Goal: Transaction & Acquisition: Purchase product/service

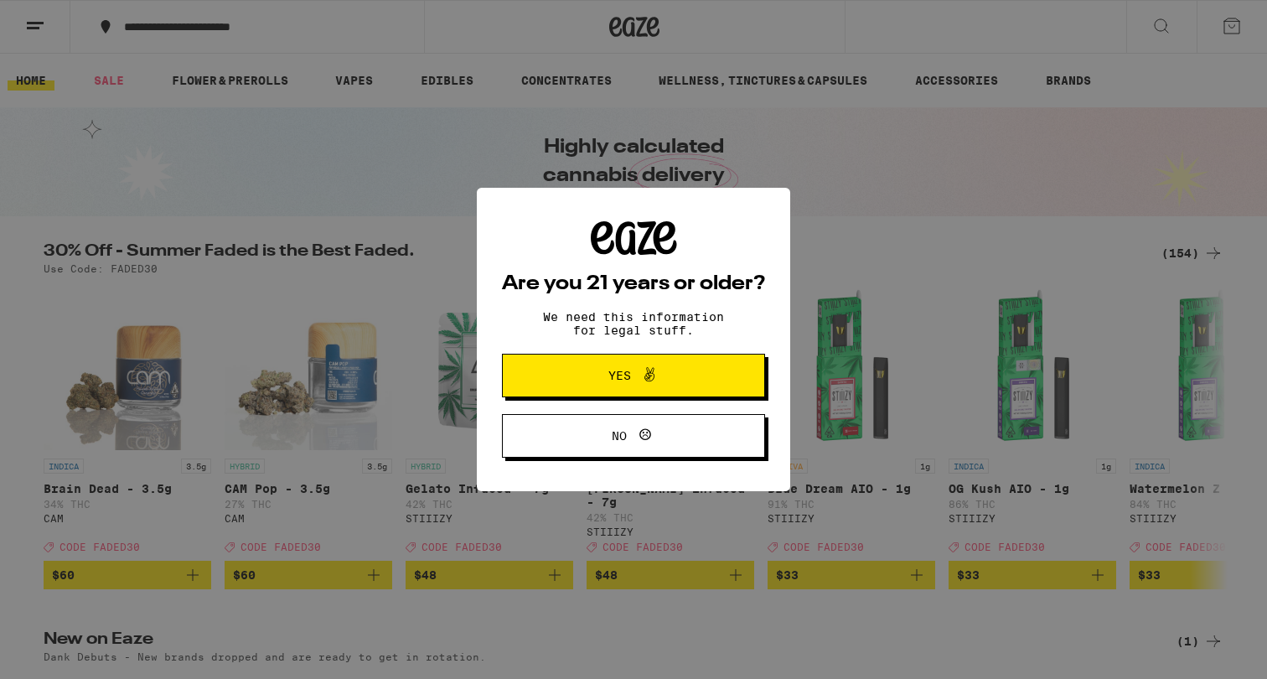
click at [699, 380] on button "Yes" at bounding box center [633, 376] width 263 height 44
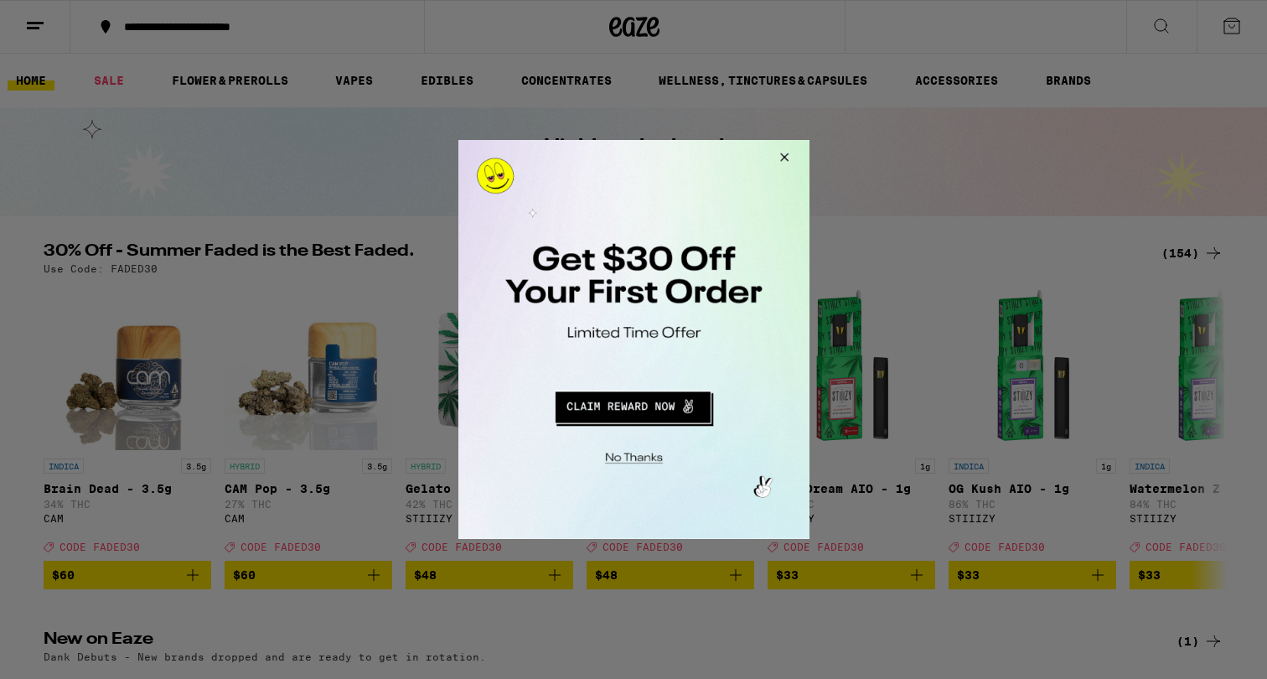
click at [788, 154] on button "Close Modal" at bounding box center [780, 160] width 45 height 40
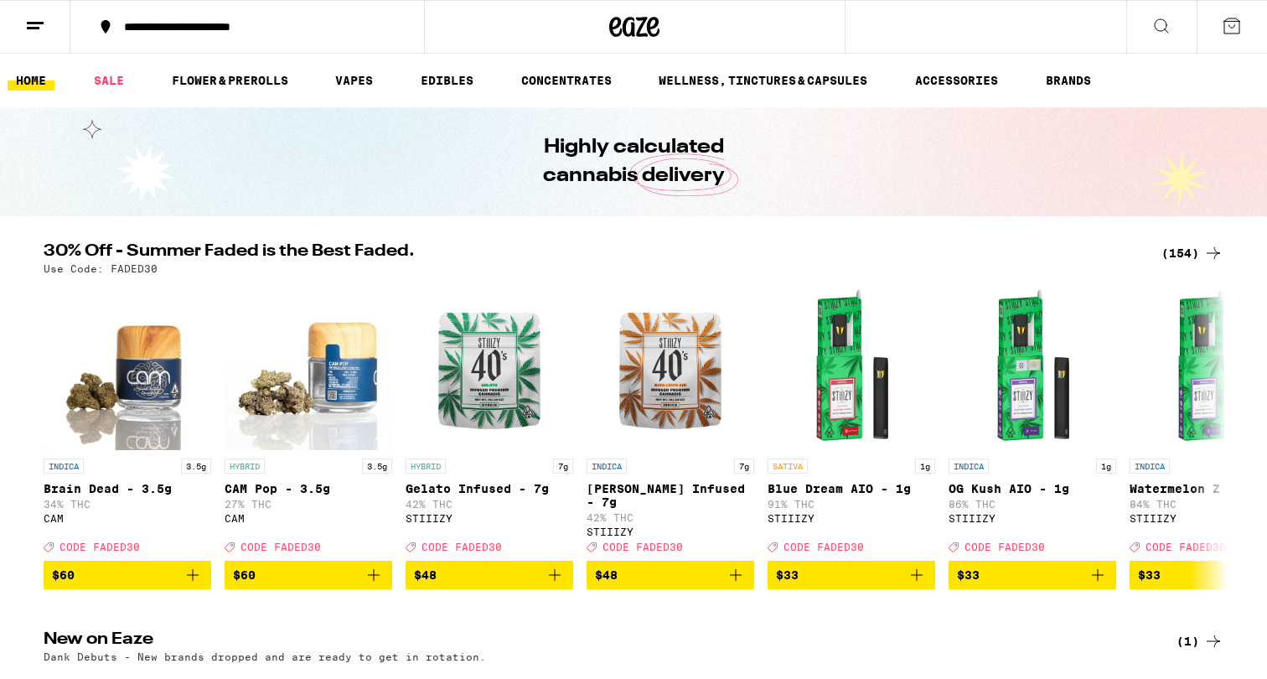
click at [30, 23] on line at bounding box center [35, 23] width 17 height 0
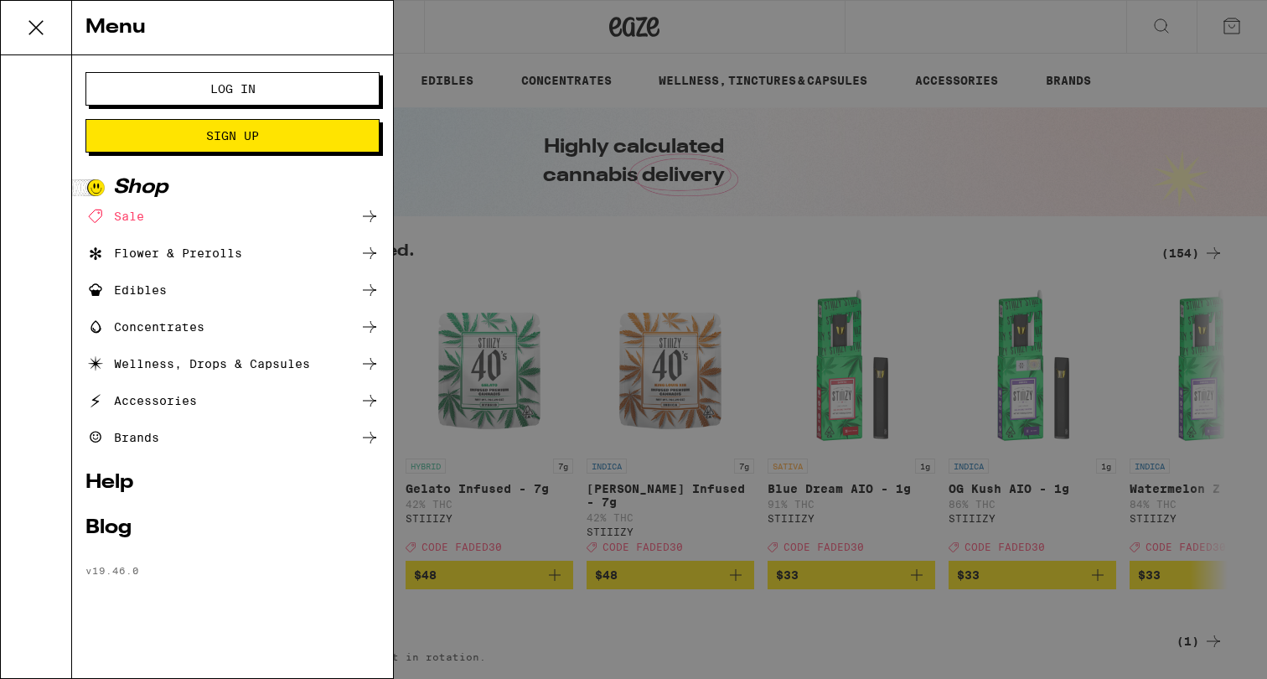
click at [282, 84] on span "Log In" at bounding box center [232, 89] width 158 height 12
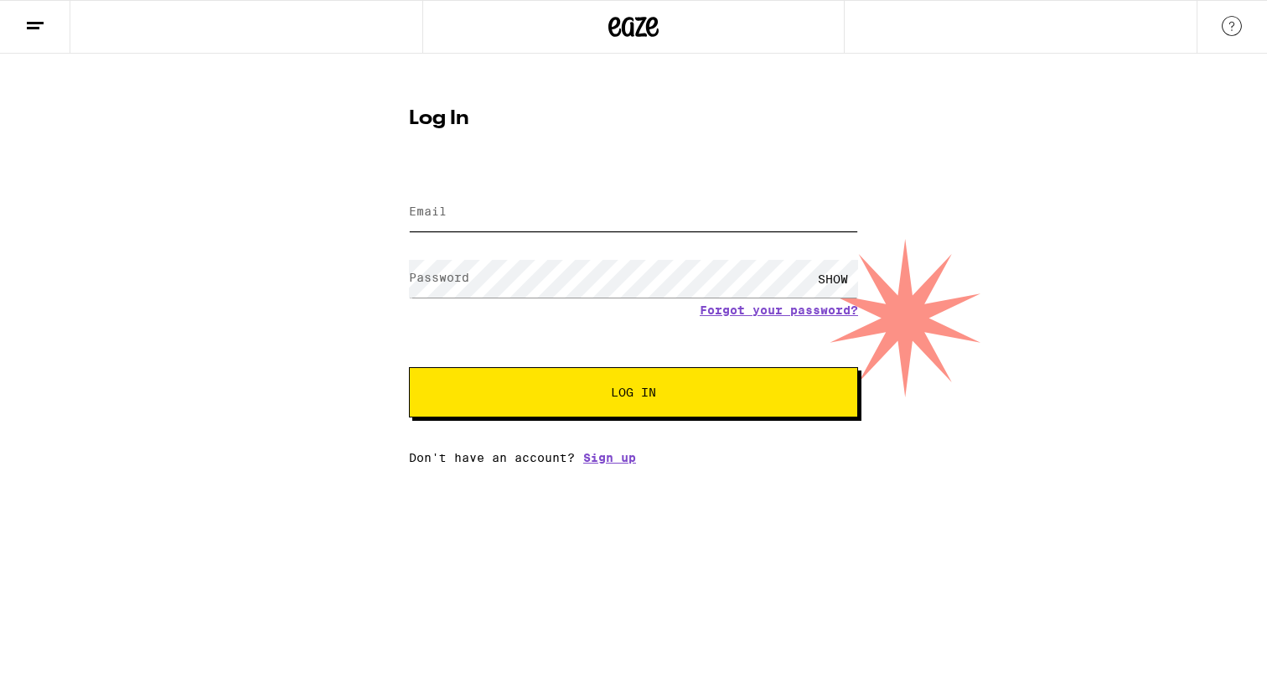
type input "[PERSON_NAME][EMAIL_ADDRESS][DOMAIN_NAME]"
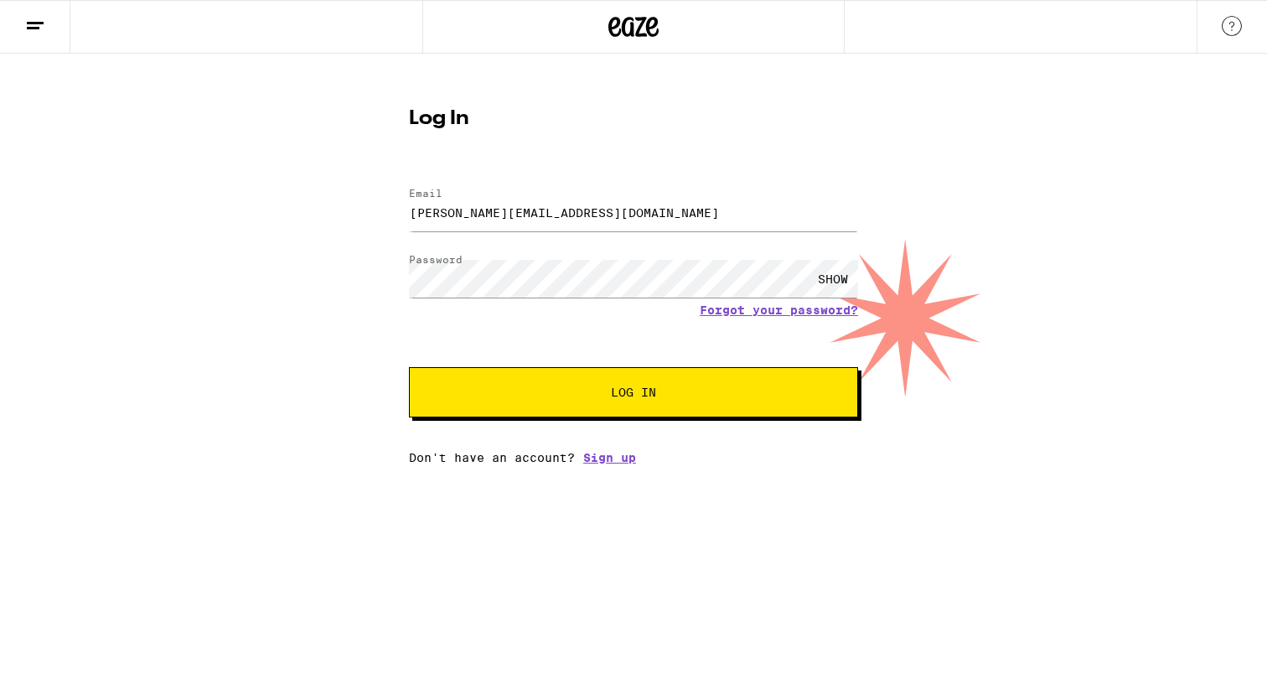
click at [597, 388] on span "Log In" at bounding box center [633, 392] width 313 height 12
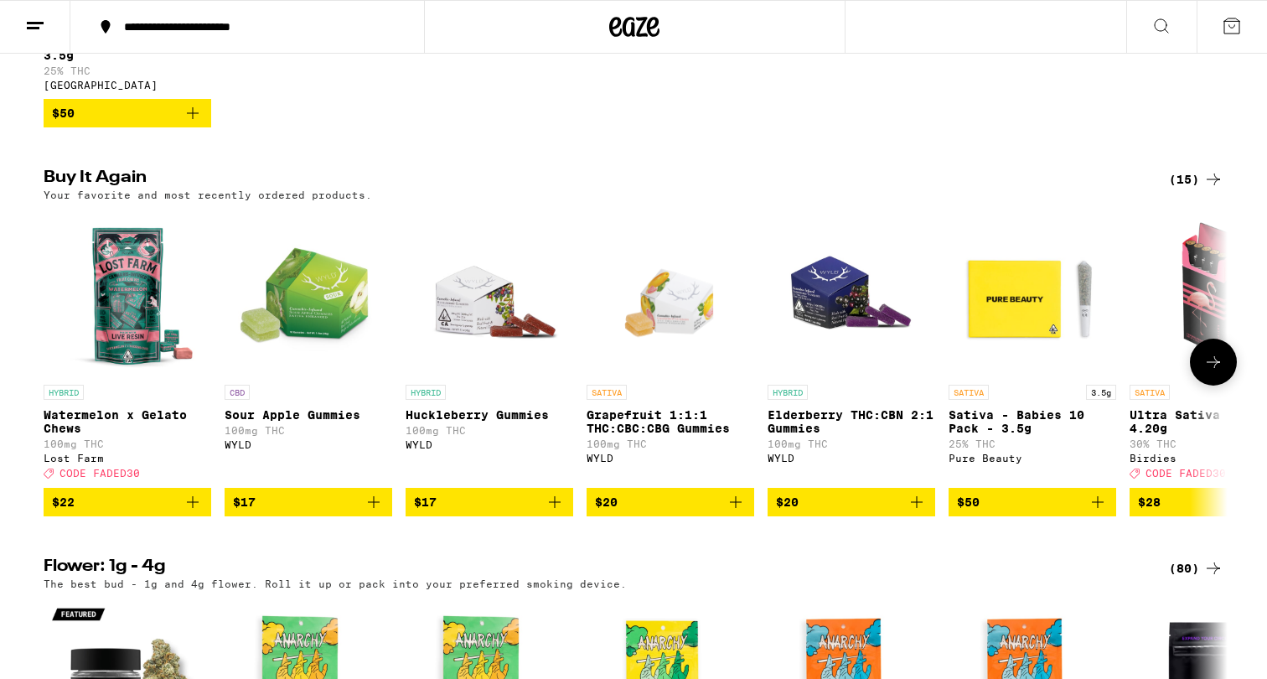
scroll to position [831, 0]
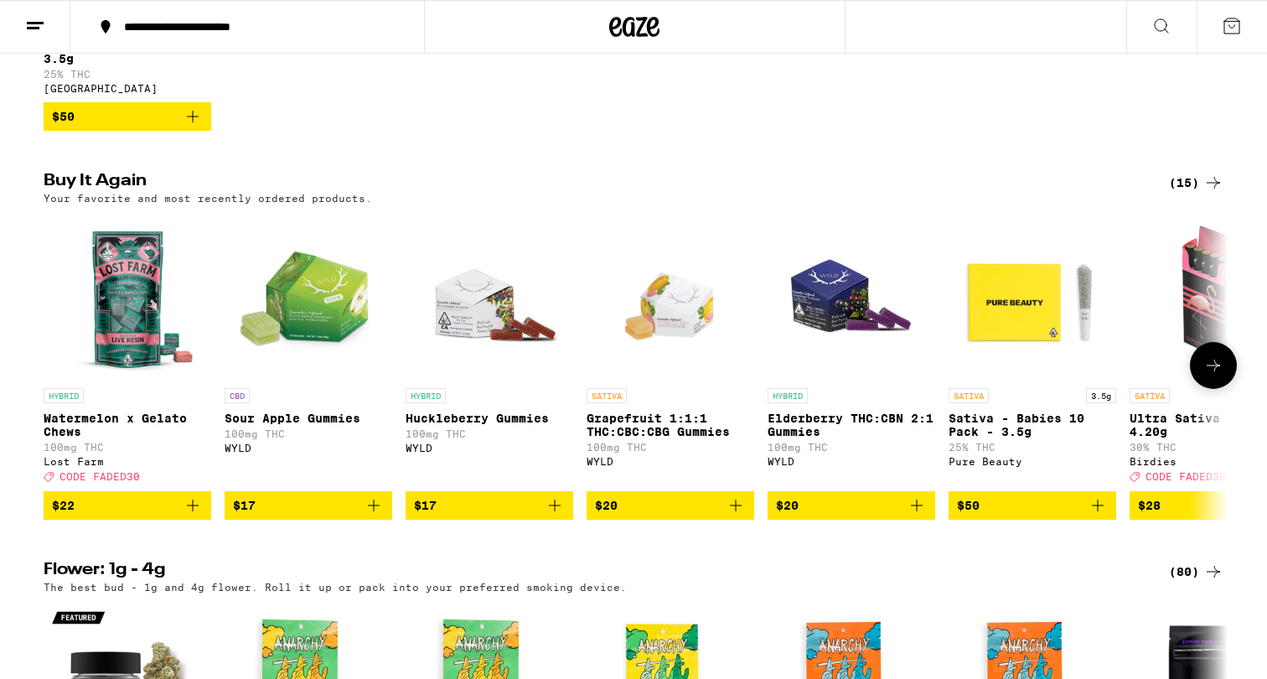
click at [116, 515] on span "$22" at bounding box center [127, 505] width 151 height 20
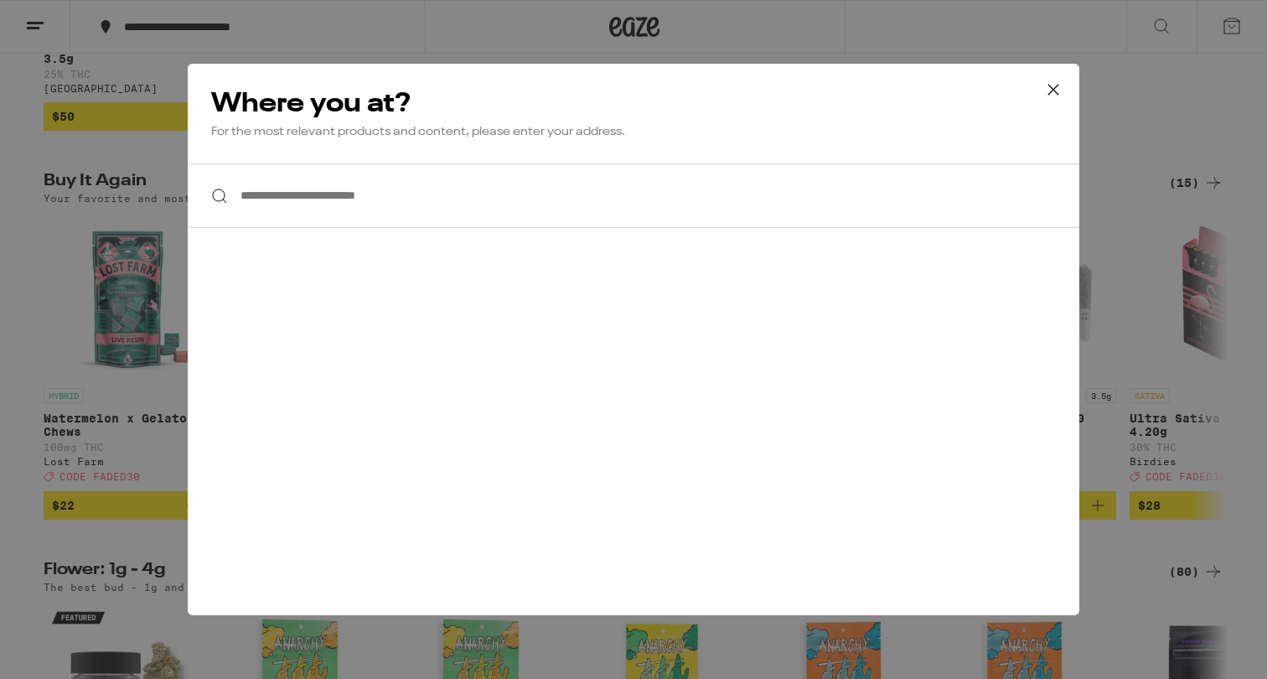
click at [512, 199] on input "**********" at bounding box center [634, 195] width 892 height 65
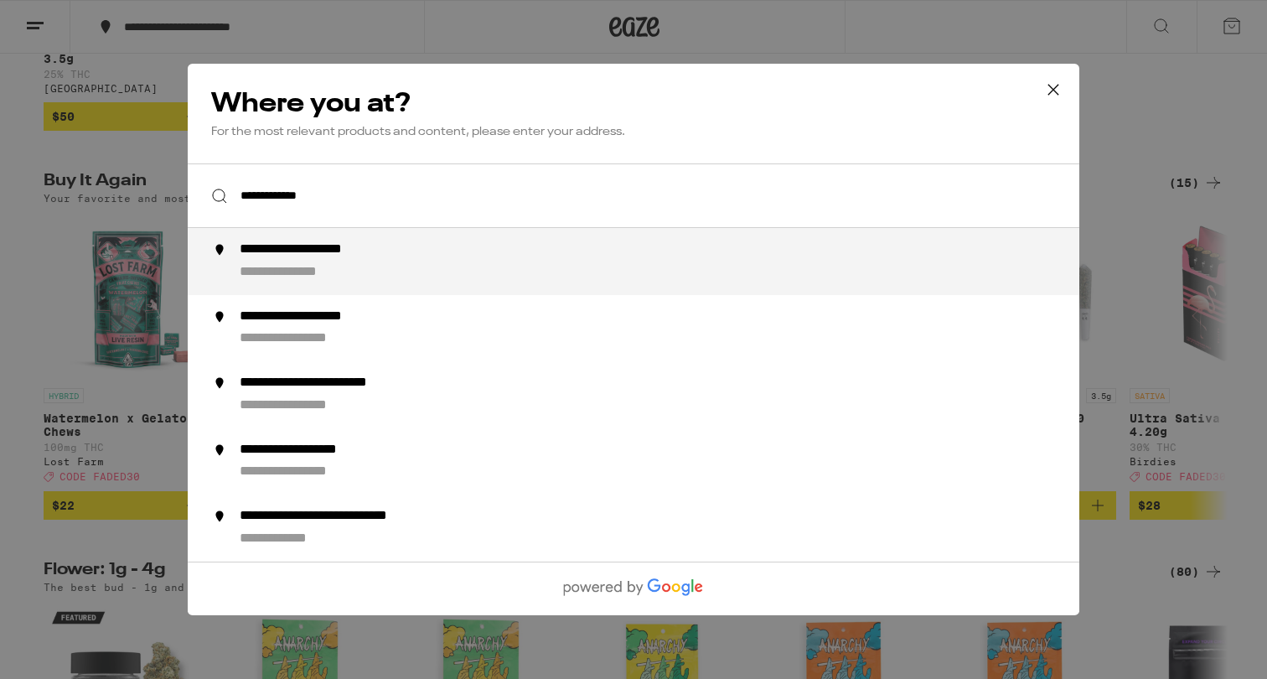
click at [437, 257] on div "**********" at bounding box center [667, 261] width 855 height 40
type input "**********"
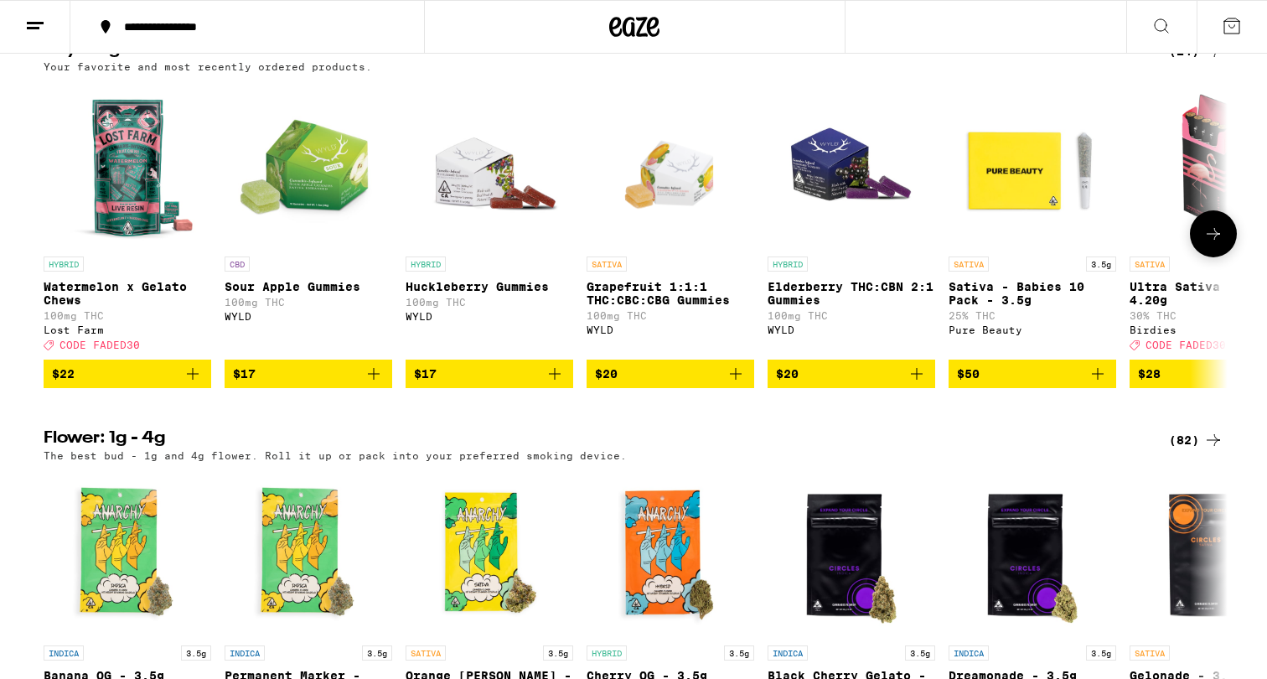
scroll to position [451, 0]
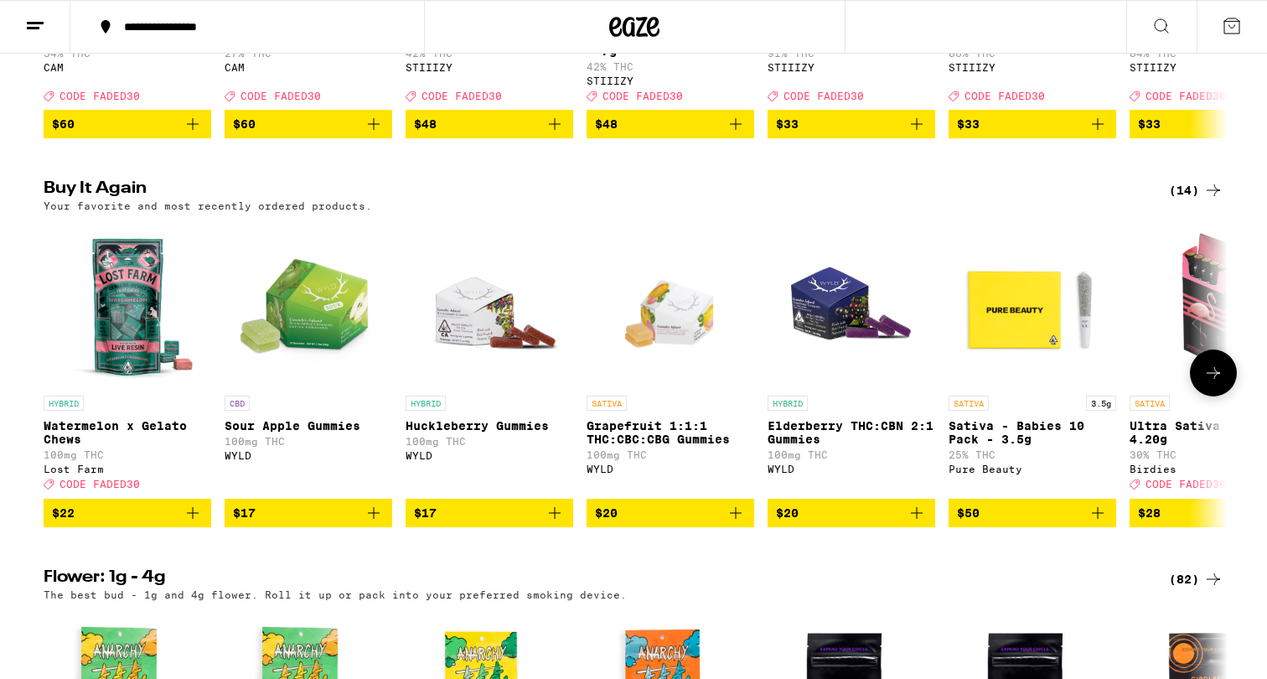
click at [88, 523] on span "$22" at bounding box center [127, 513] width 151 height 20
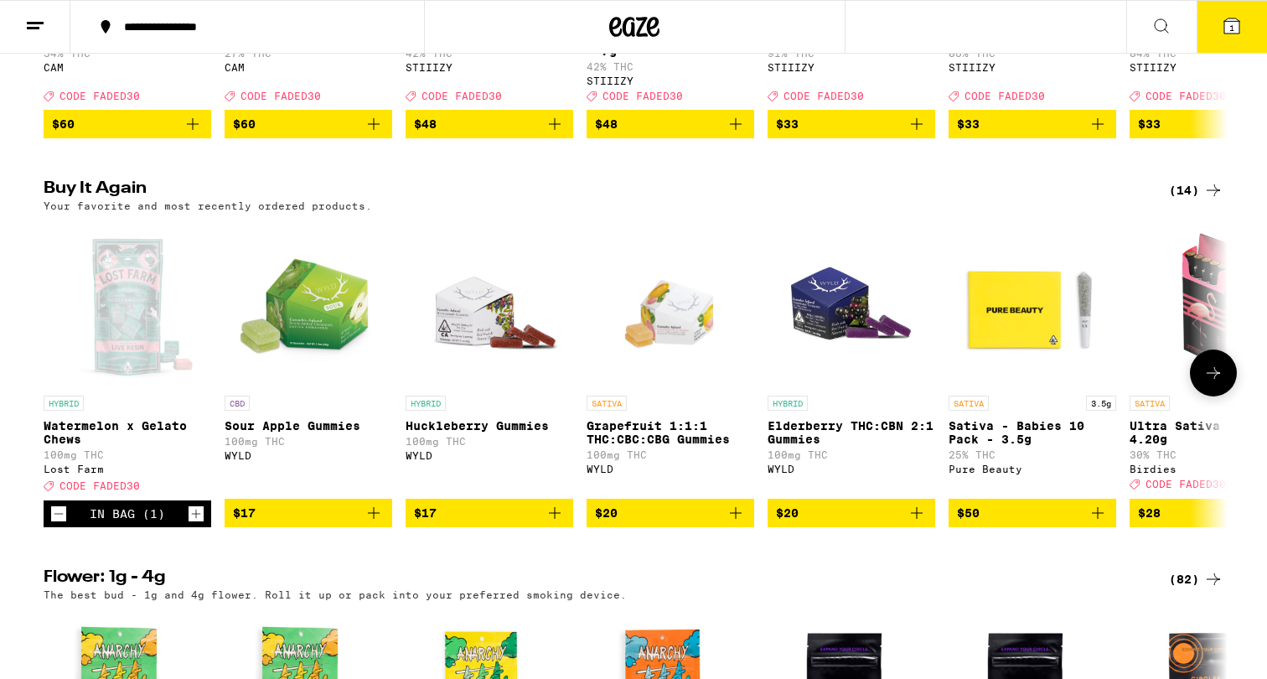
scroll to position [504, 0]
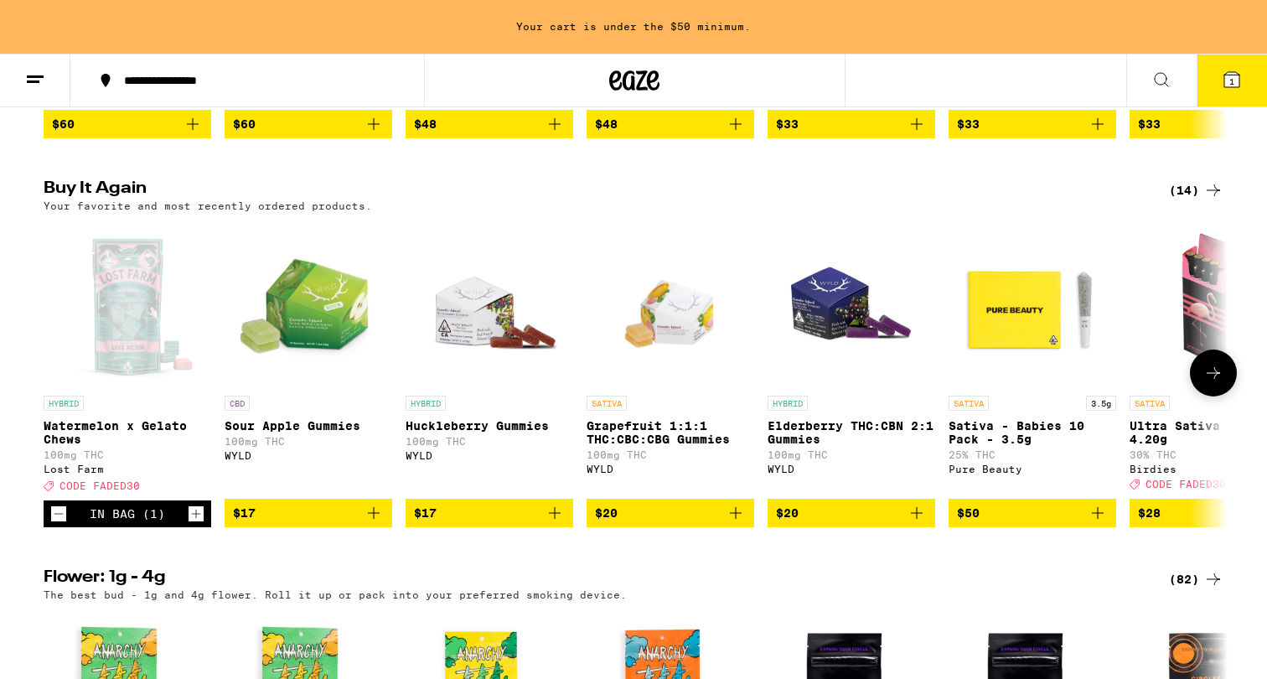
click at [375, 519] on icon "Add to bag" at bounding box center [374, 513] width 12 height 12
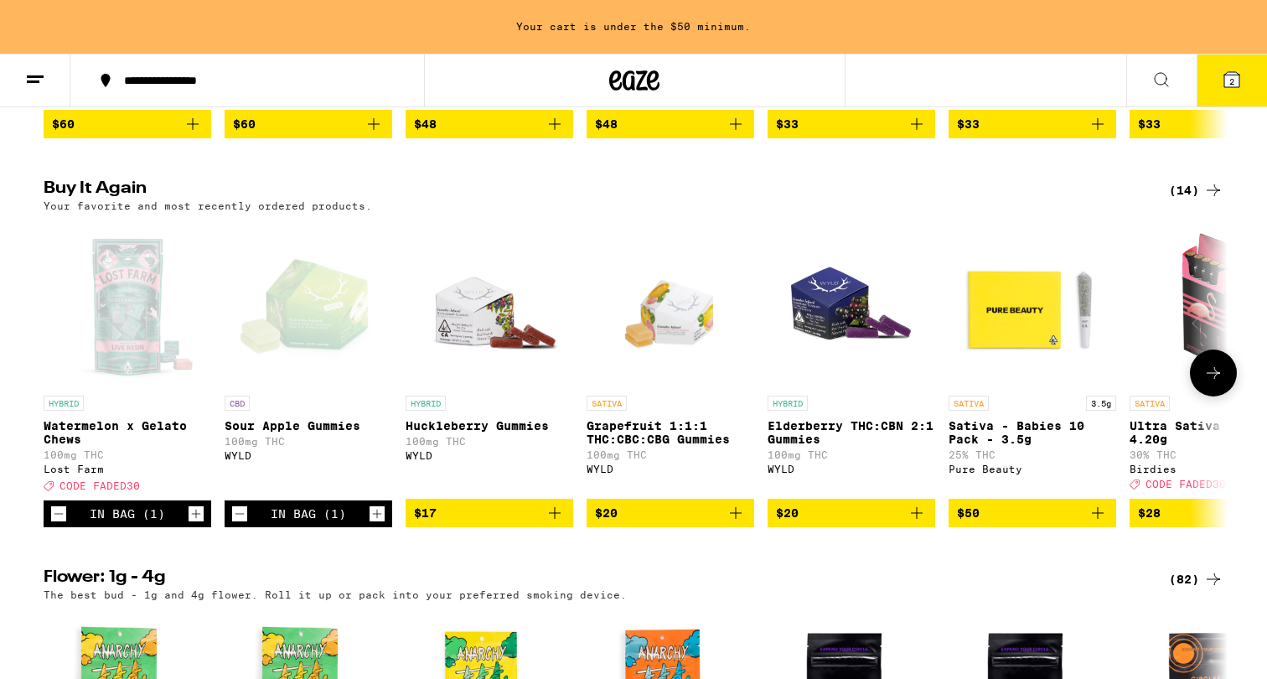
click at [556, 523] on icon "Add to bag" at bounding box center [555, 513] width 20 height 20
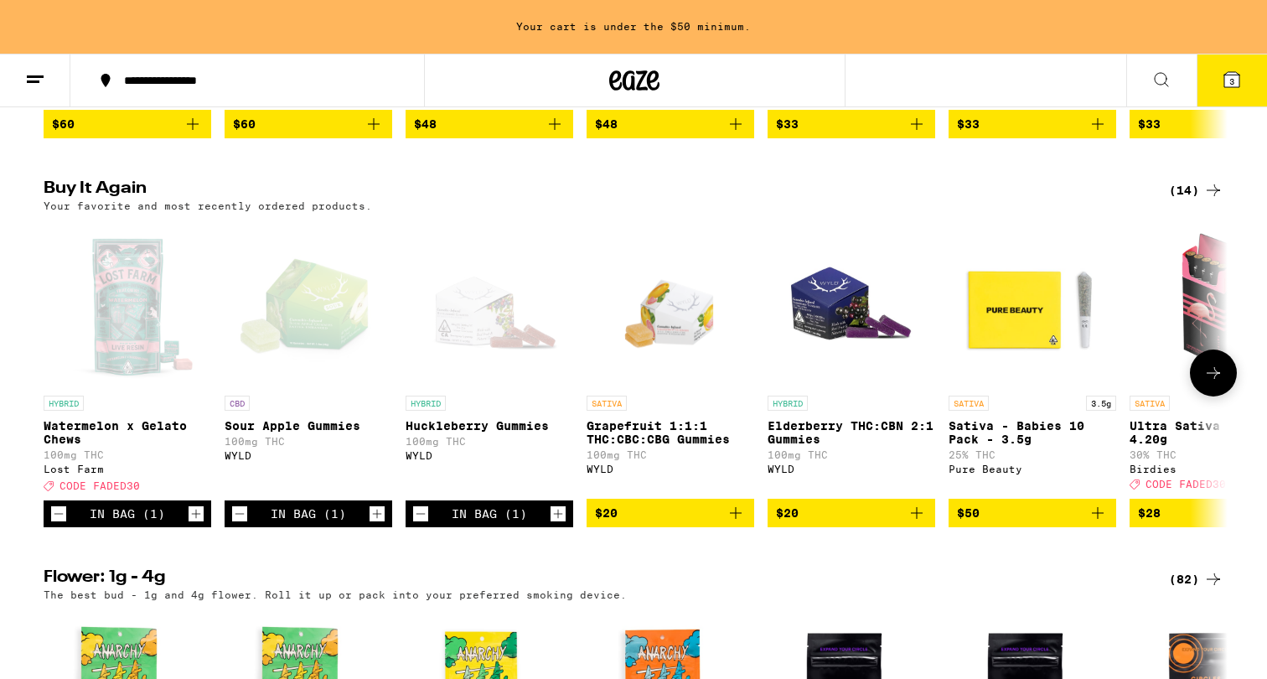
scroll to position [451, 0]
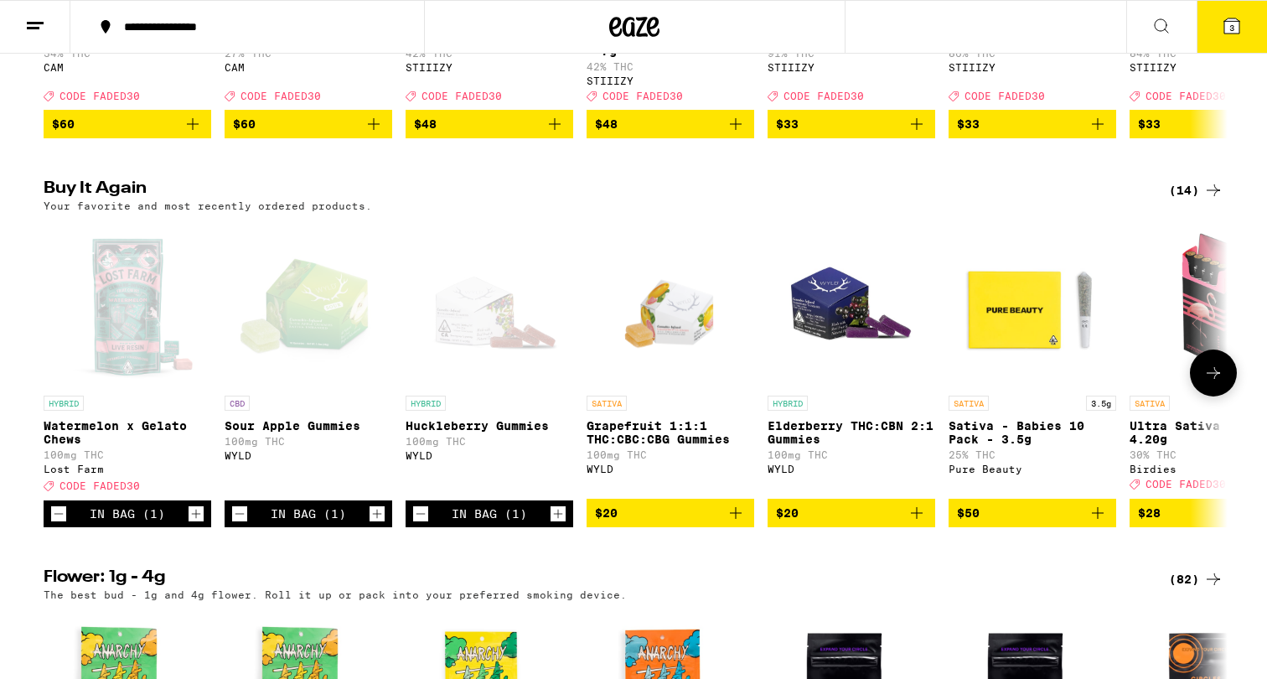
click at [737, 523] on icon "Add to bag" at bounding box center [736, 513] width 20 height 20
click at [920, 523] on icon "Add to bag" at bounding box center [917, 513] width 20 height 20
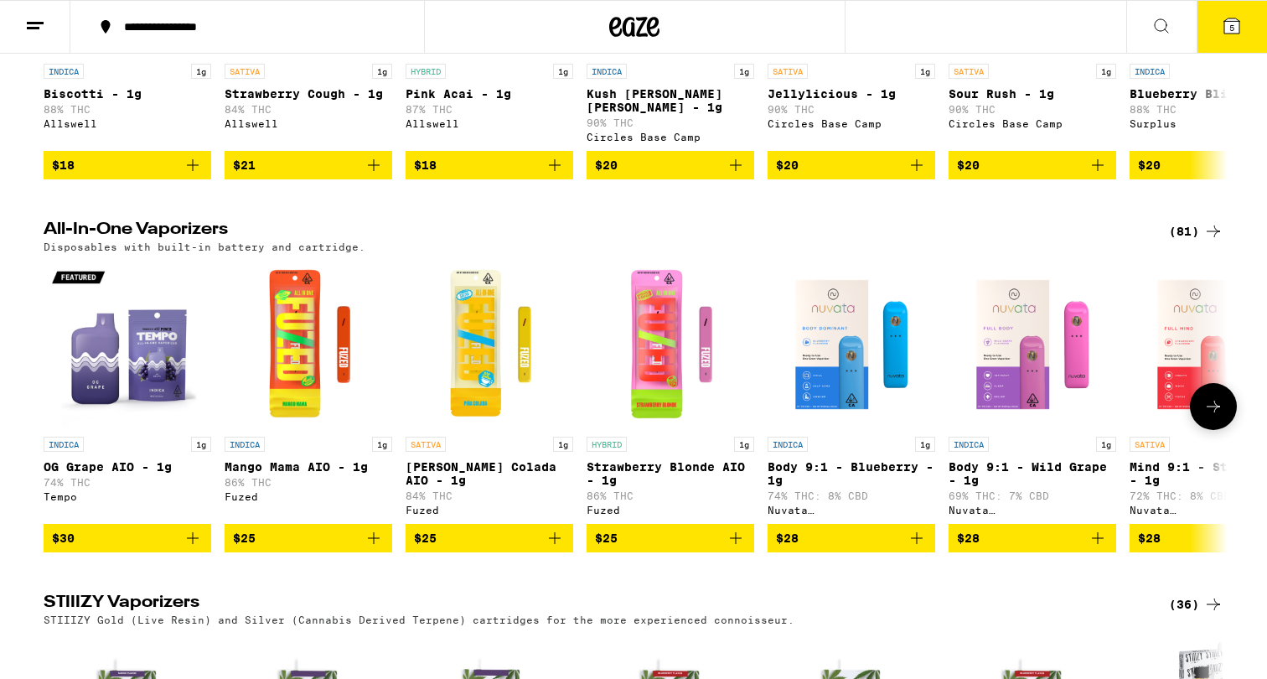
scroll to position [1933, 0]
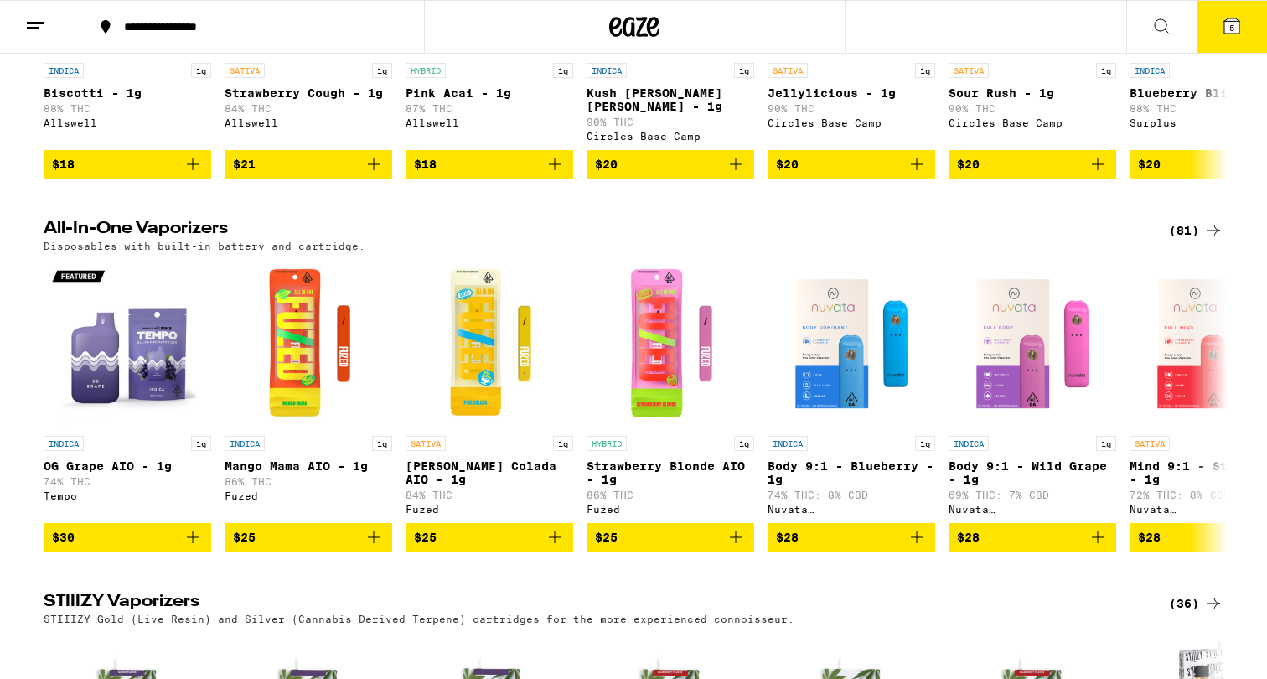
click at [1235, 27] on icon at bounding box center [1231, 25] width 15 height 15
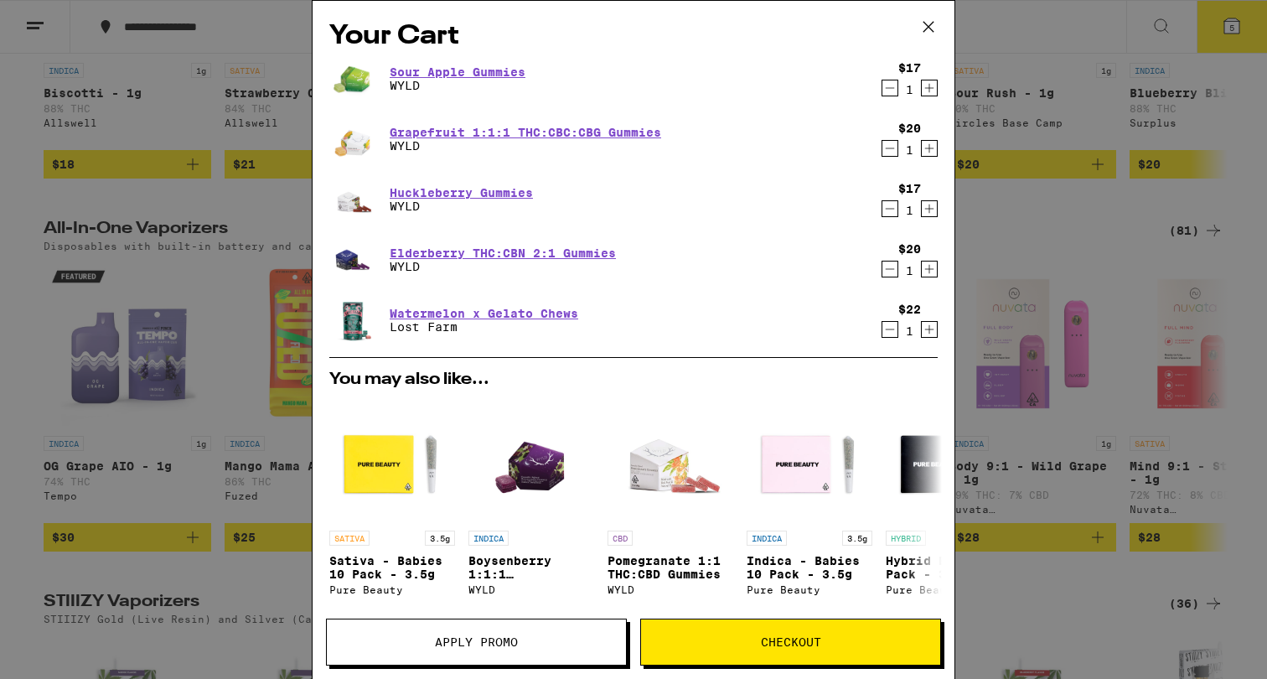
click at [510, 644] on span "Apply Promo" at bounding box center [476, 642] width 83 height 12
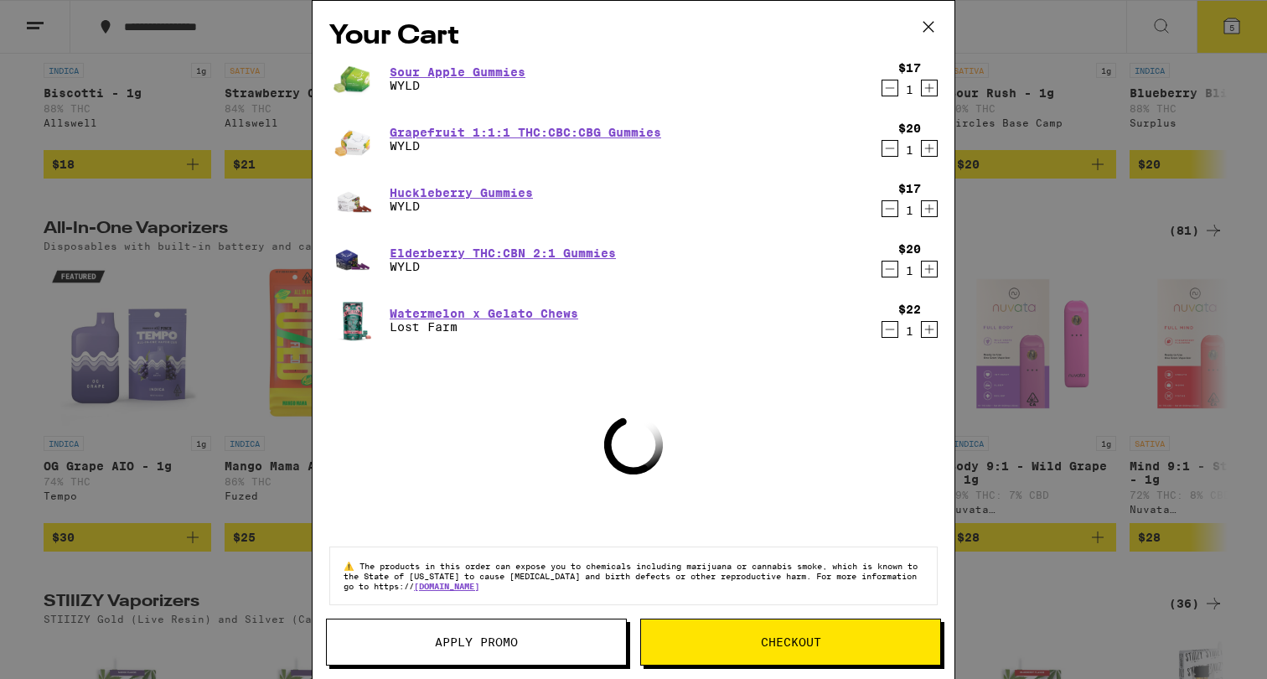
click at [225, 420] on div "Your Cart Sour Apple Gummies WYLD $17 1 Grapefruit 1:1:1 THC:CBC:CBG Gummies WY…" at bounding box center [633, 339] width 1267 height 679
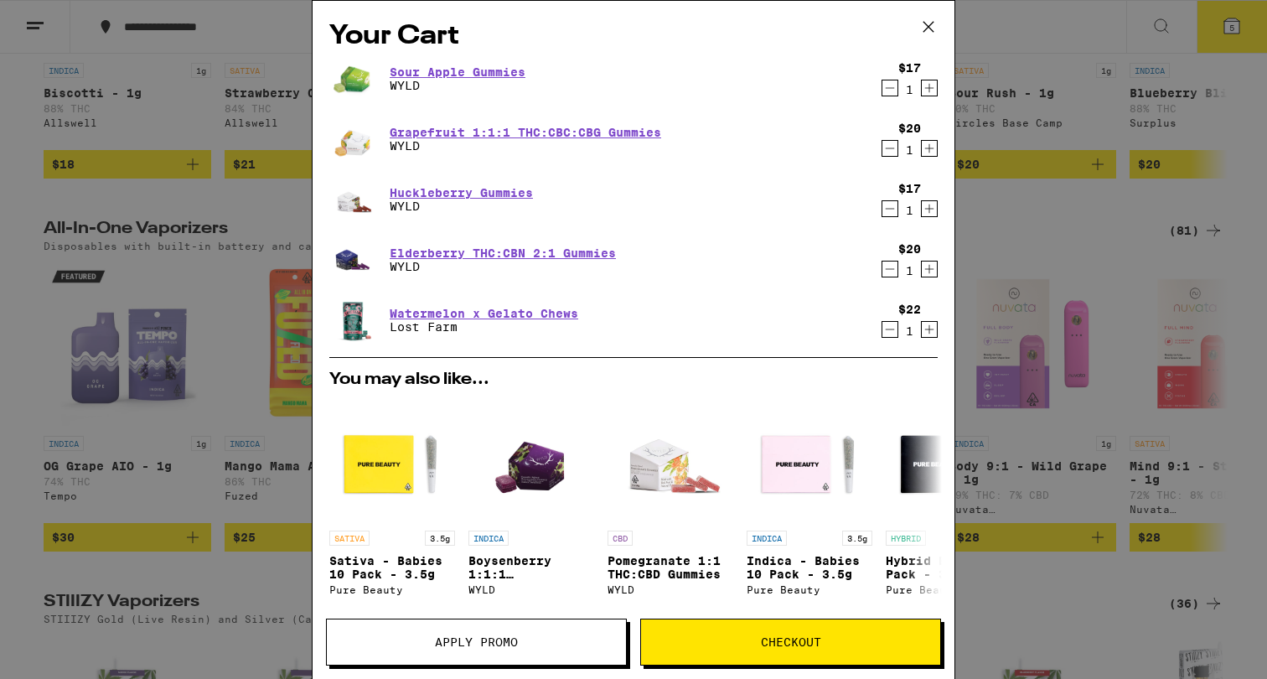
click at [216, 241] on div "Your Cart Sour Apple Gummies WYLD $17 1 Grapefruit 1:1:1 THC:CBC:CBG Gummies WY…" at bounding box center [633, 339] width 1267 height 679
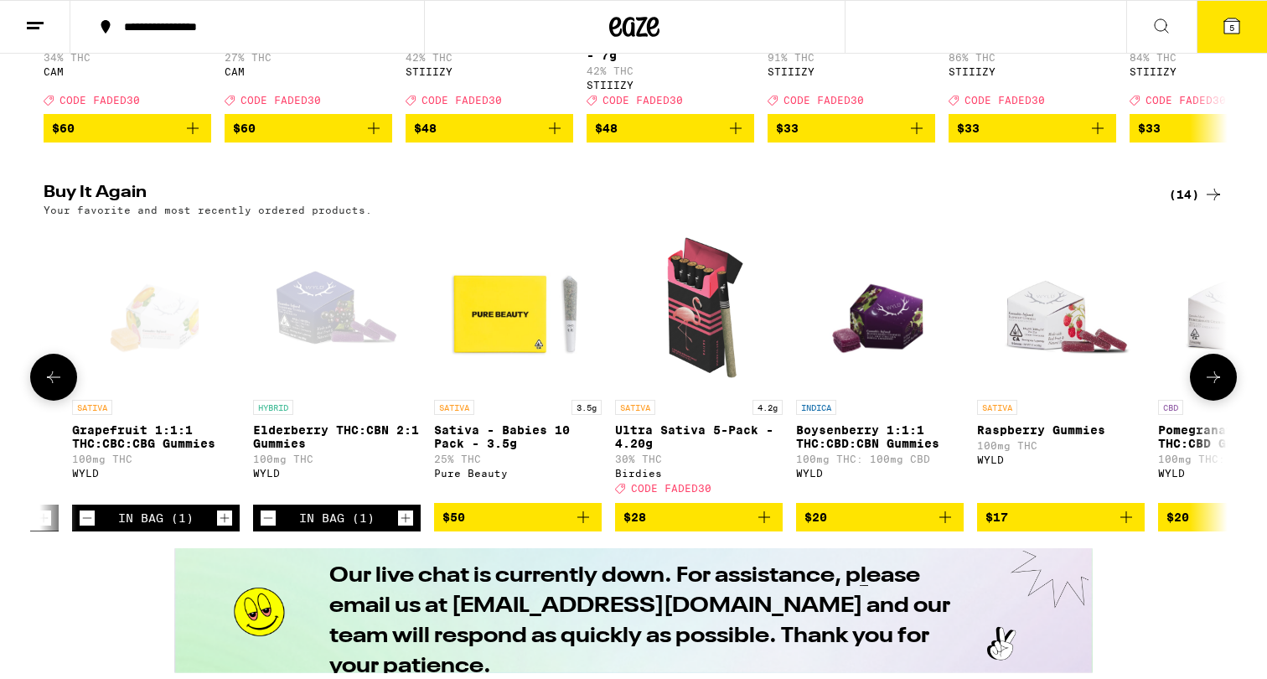
scroll to position [442, 0]
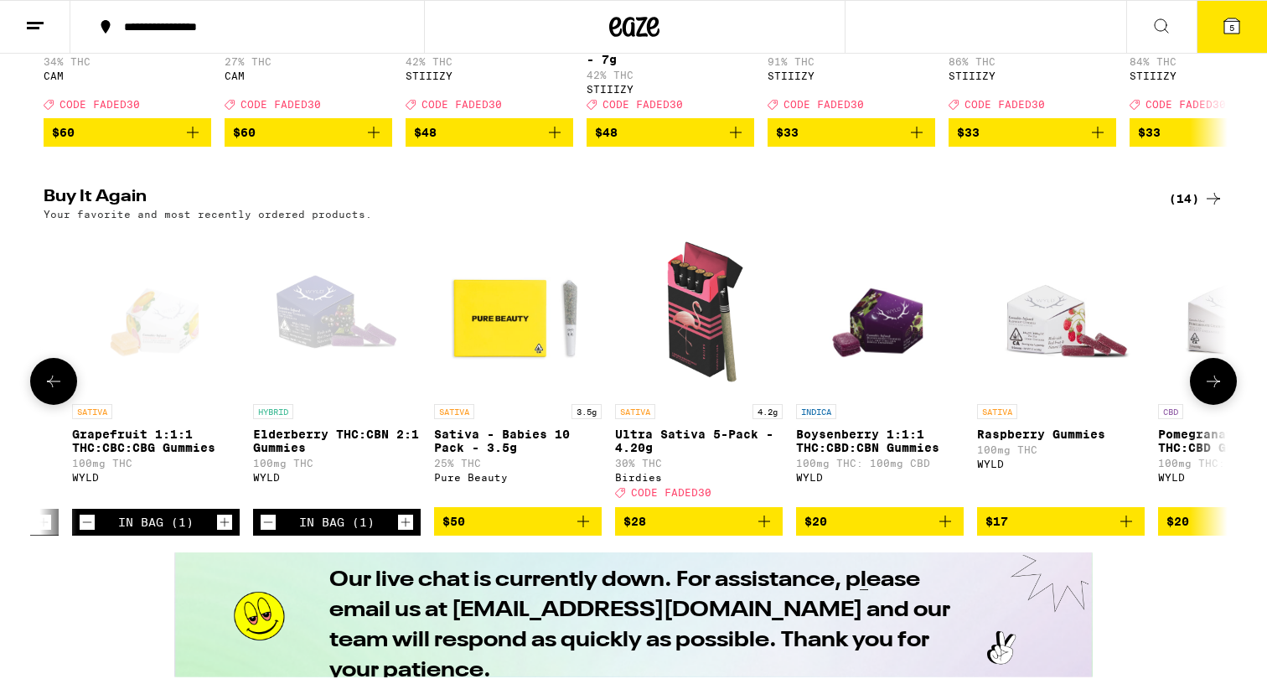
click at [48, 391] on icon at bounding box center [54, 381] width 20 height 20
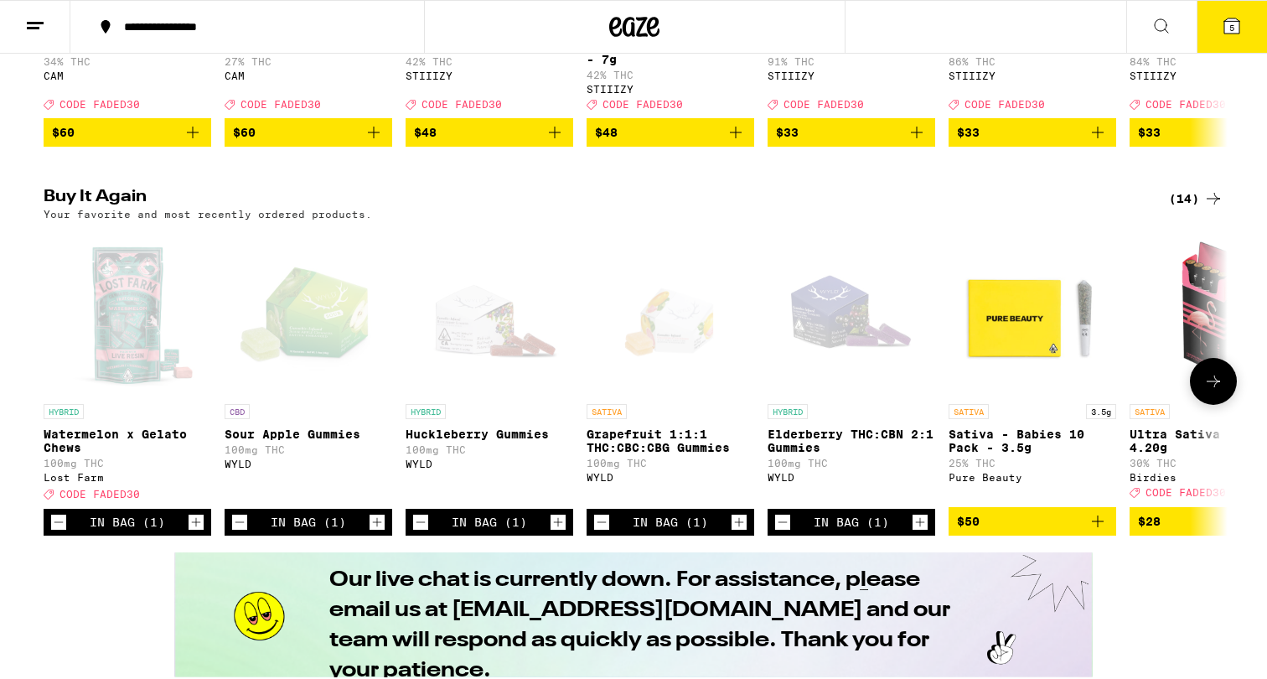
scroll to position [0, 0]
click at [1216, 29] on button "5" at bounding box center [1232, 27] width 70 height 52
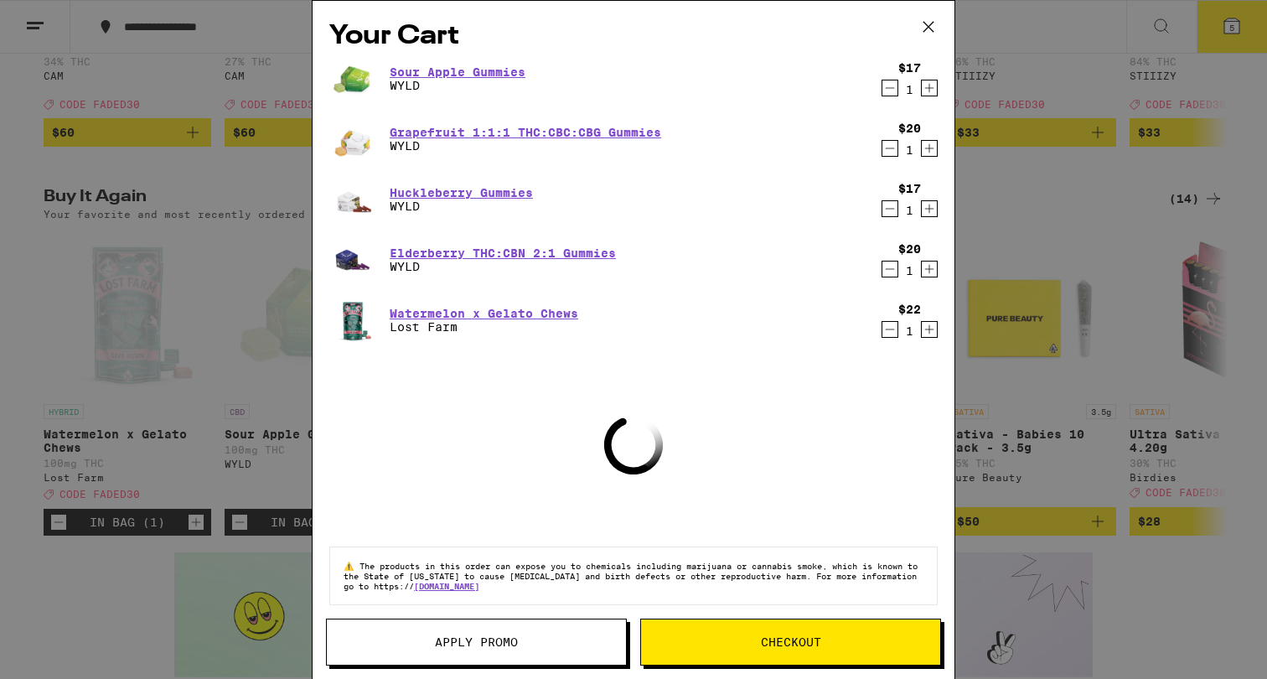
click at [467, 642] on span "Apply Promo" at bounding box center [476, 642] width 83 height 12
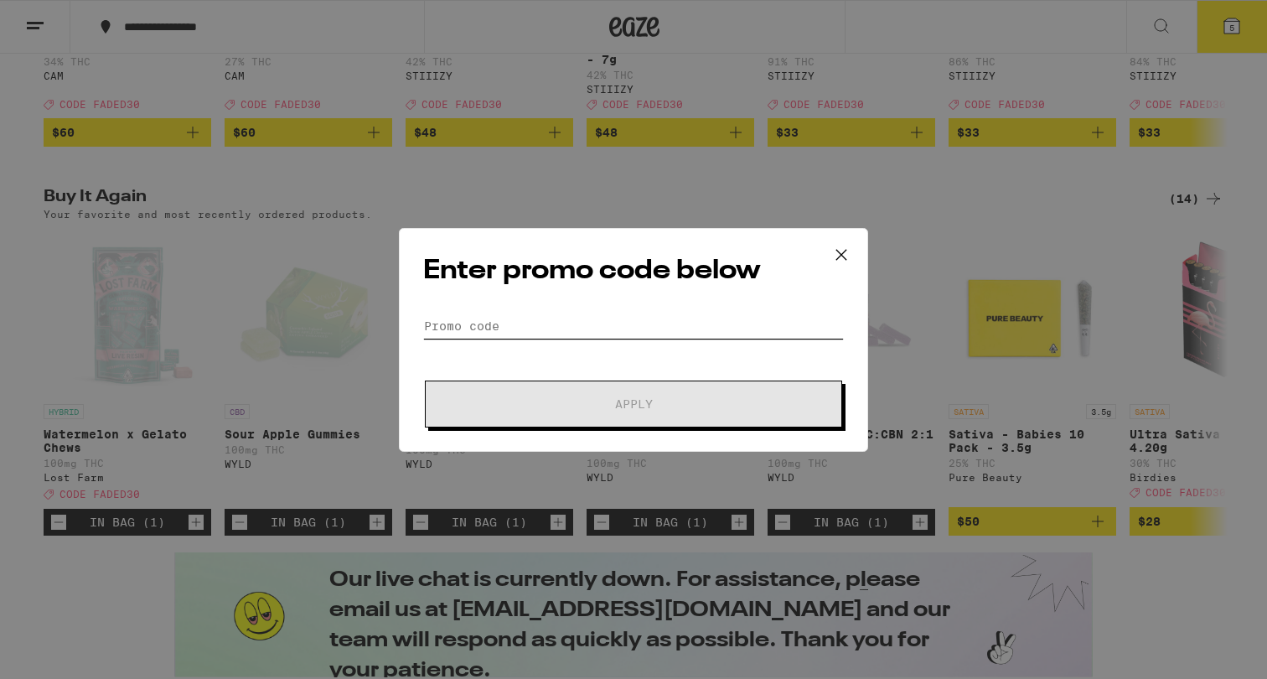
click at [514, 319] on input "Promo Code" at bounding box center [633, 325] width 421 height 25
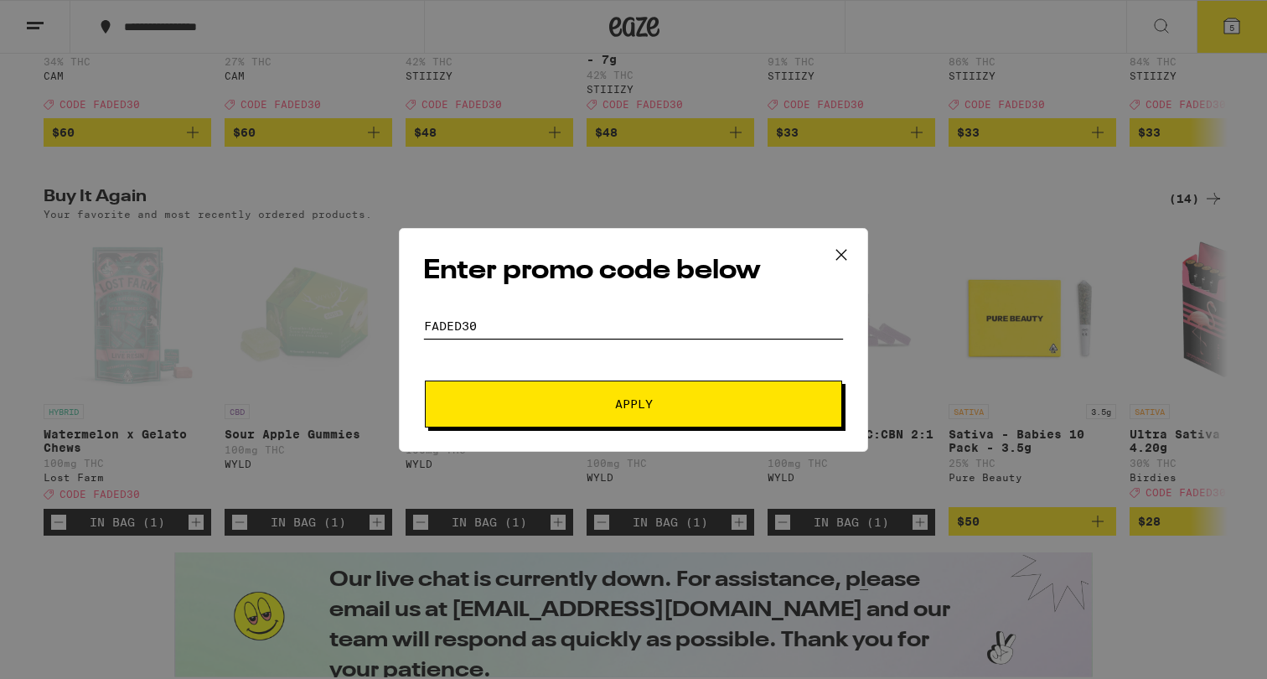
type input "FADED30"
click at [595, 415] on button "Apply" at bounding box center [633, 403] width 417 height 47
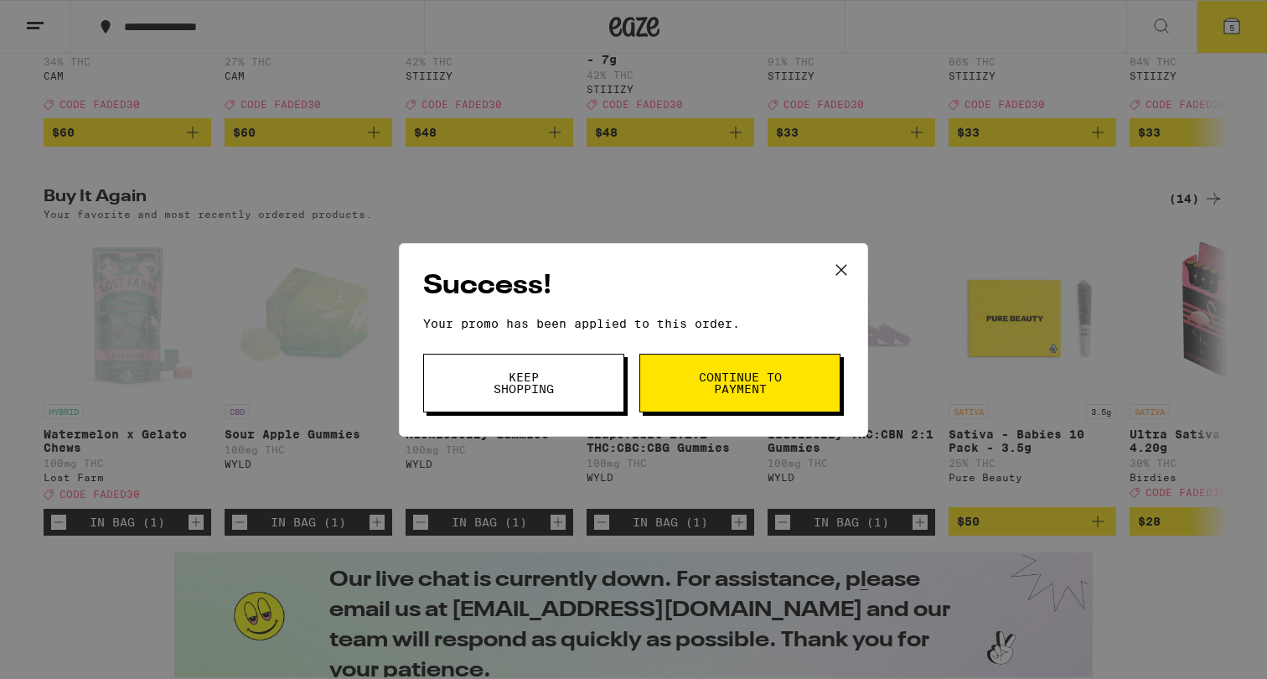
click at [749, 395] on span "Continue to payment" at bounding box center [739, 382] width 85 height 23
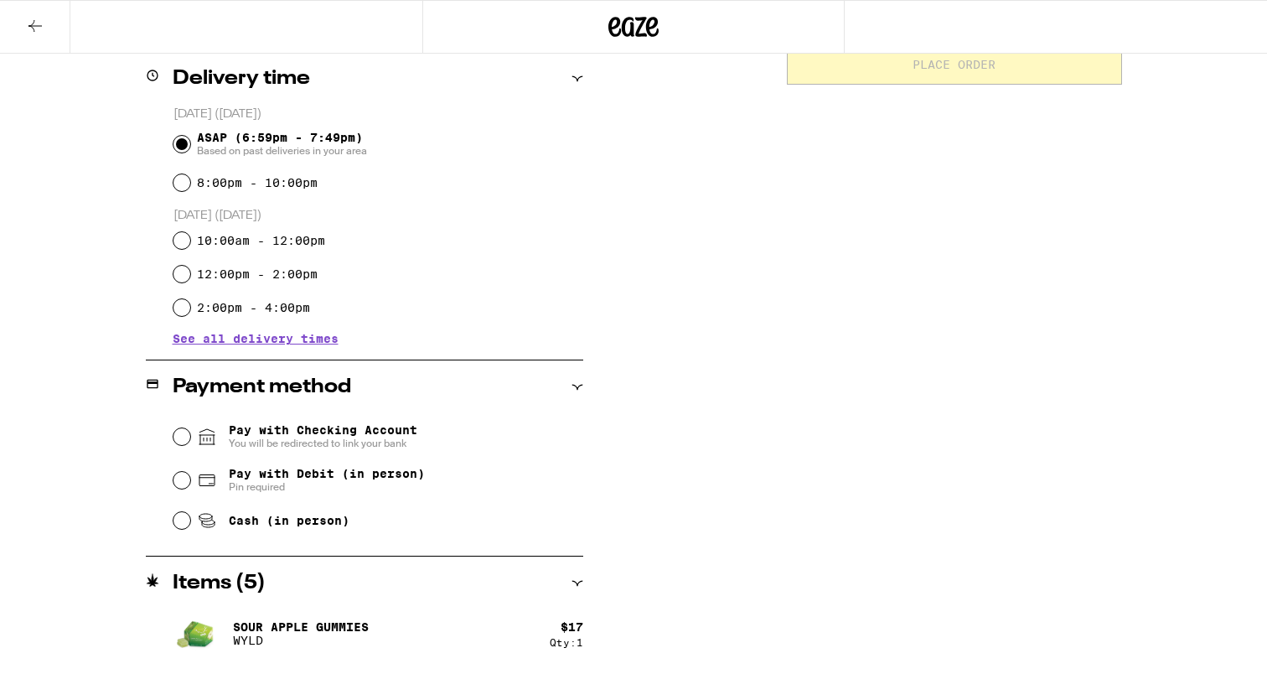
scroll to position [419, 0]
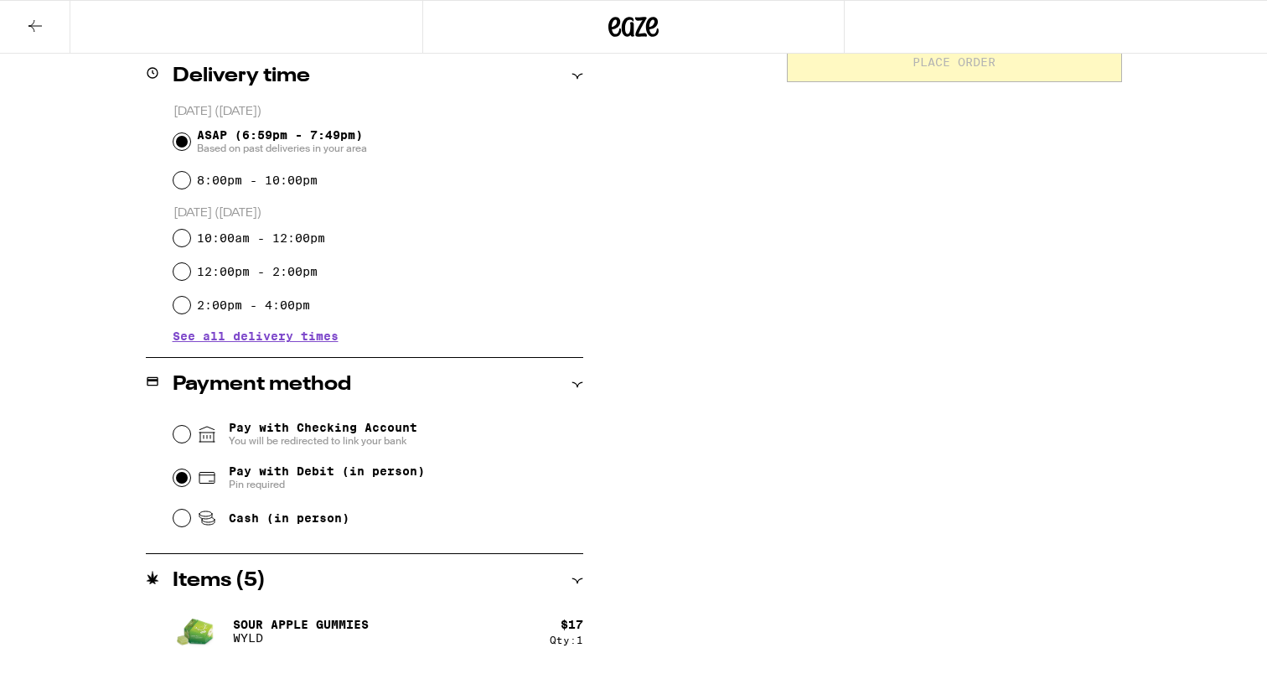
click at [182, 482] on input "Pay with Debit (in person) Pin required" at bounding box center [181, 477] width 17 height 17
radio input "true"
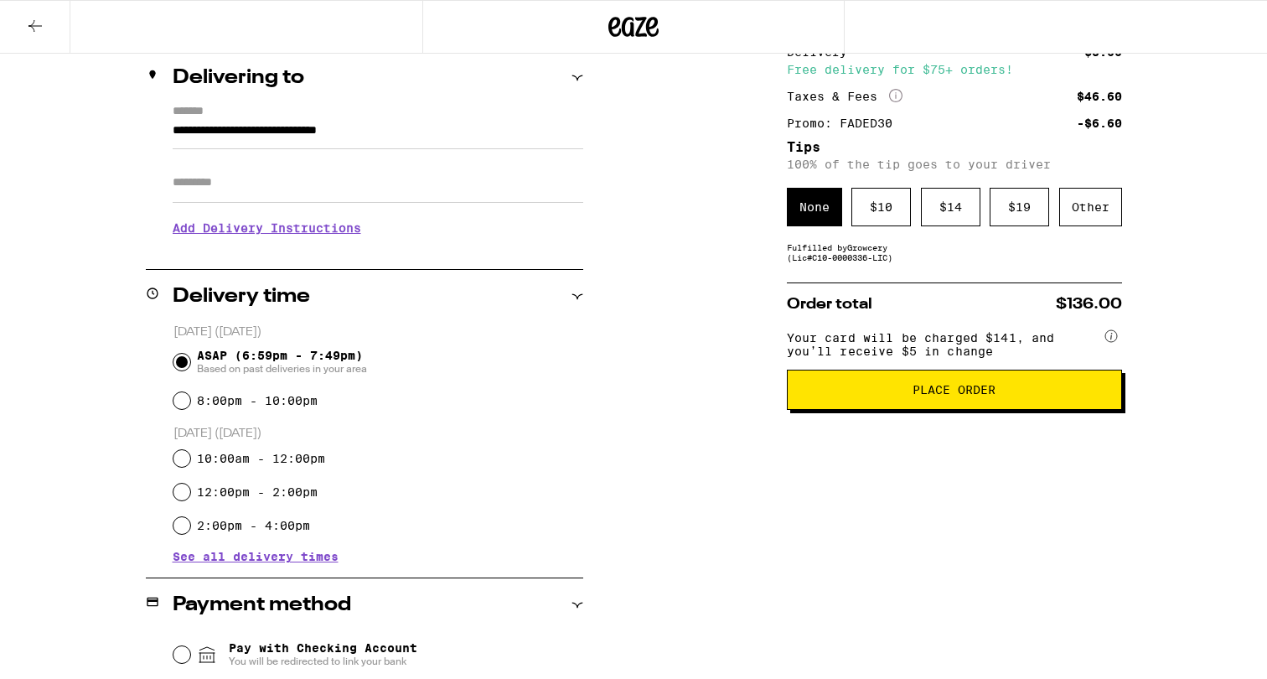
scroll to position [240, 0]
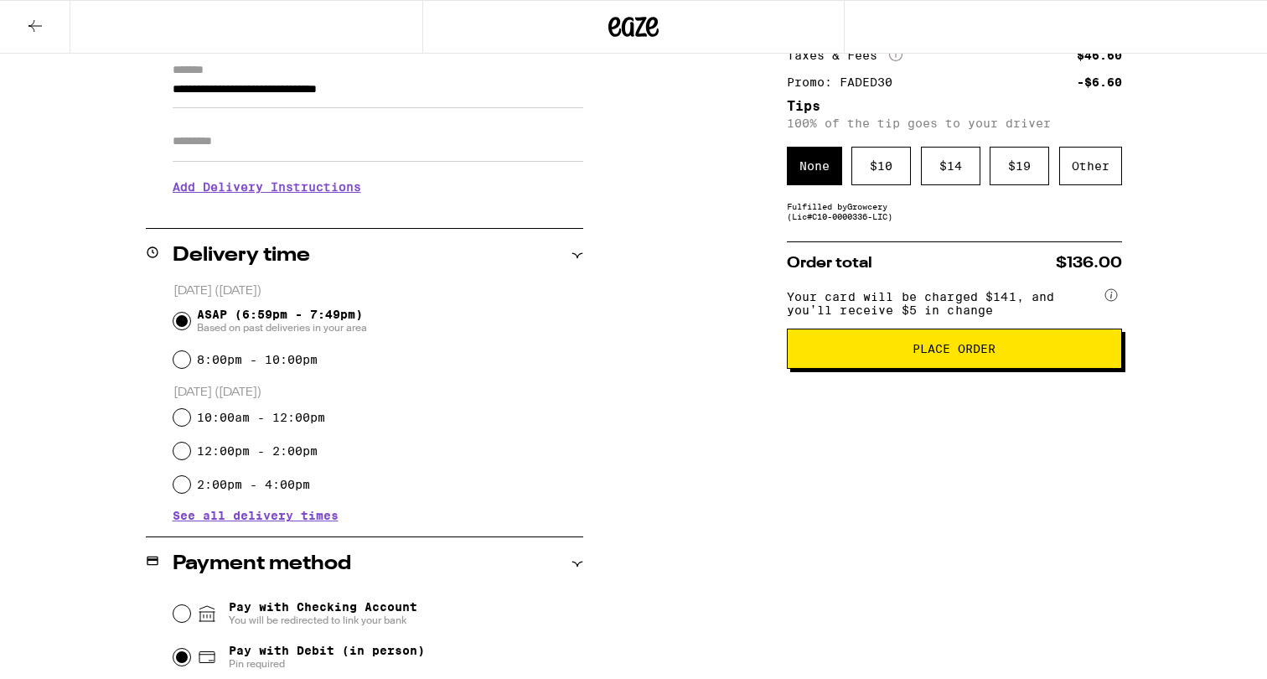
click at [969, 354] on span "Place Order" at bounding box center [954, 349] width 83 height 12
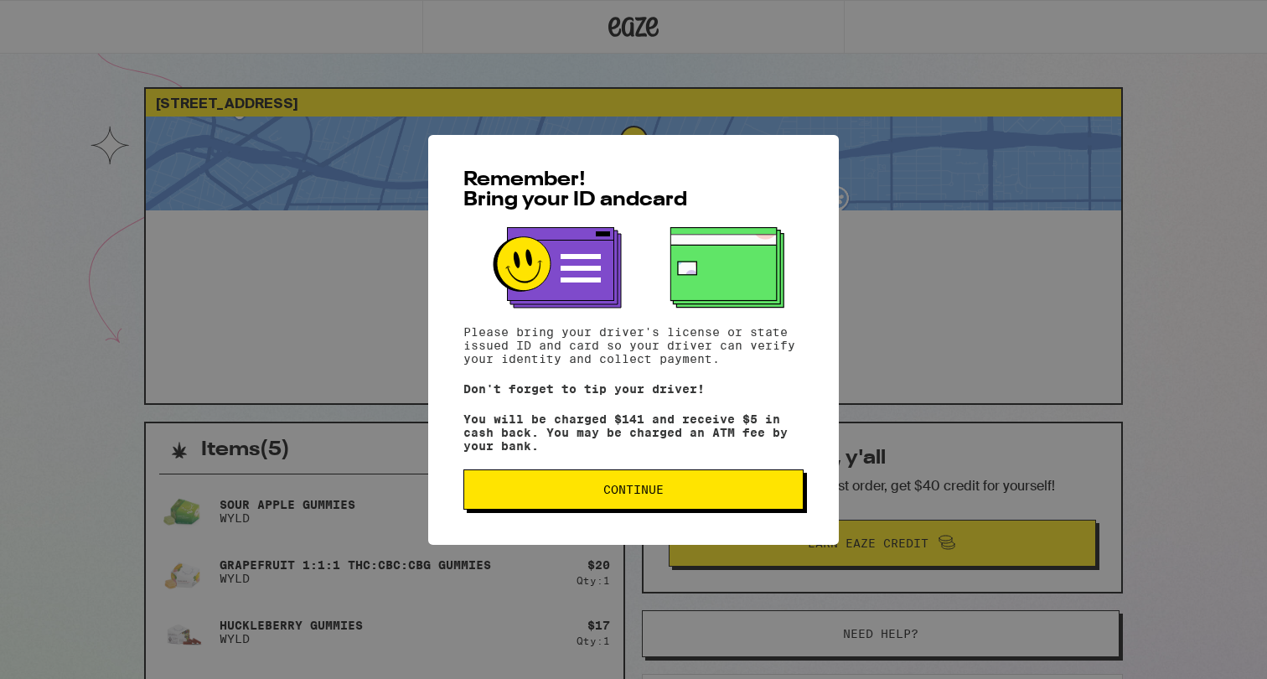
click at [718, 495] on span "Continue" at bounding box center [634, 490] width 312 height 12
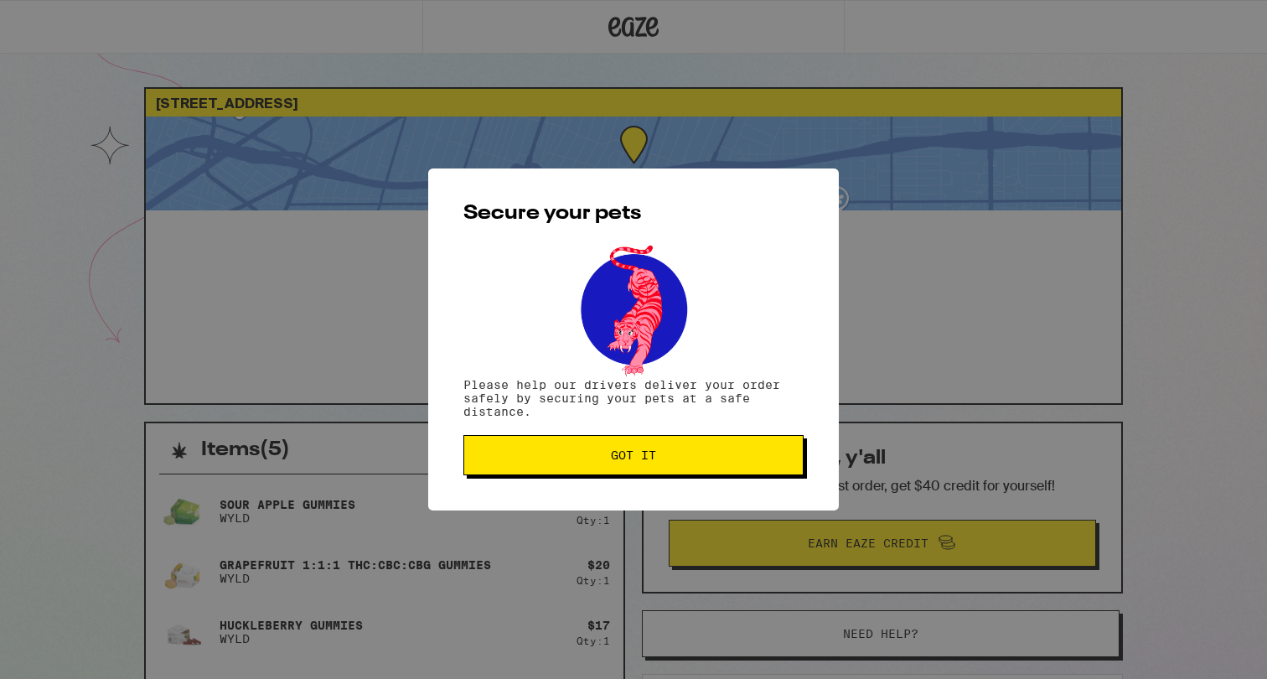
click at [703, 468] on button "Got it" at bounding box center [633, 455] width 340 height 40
